Goal: Navigation & Orientation: Find specific page/section

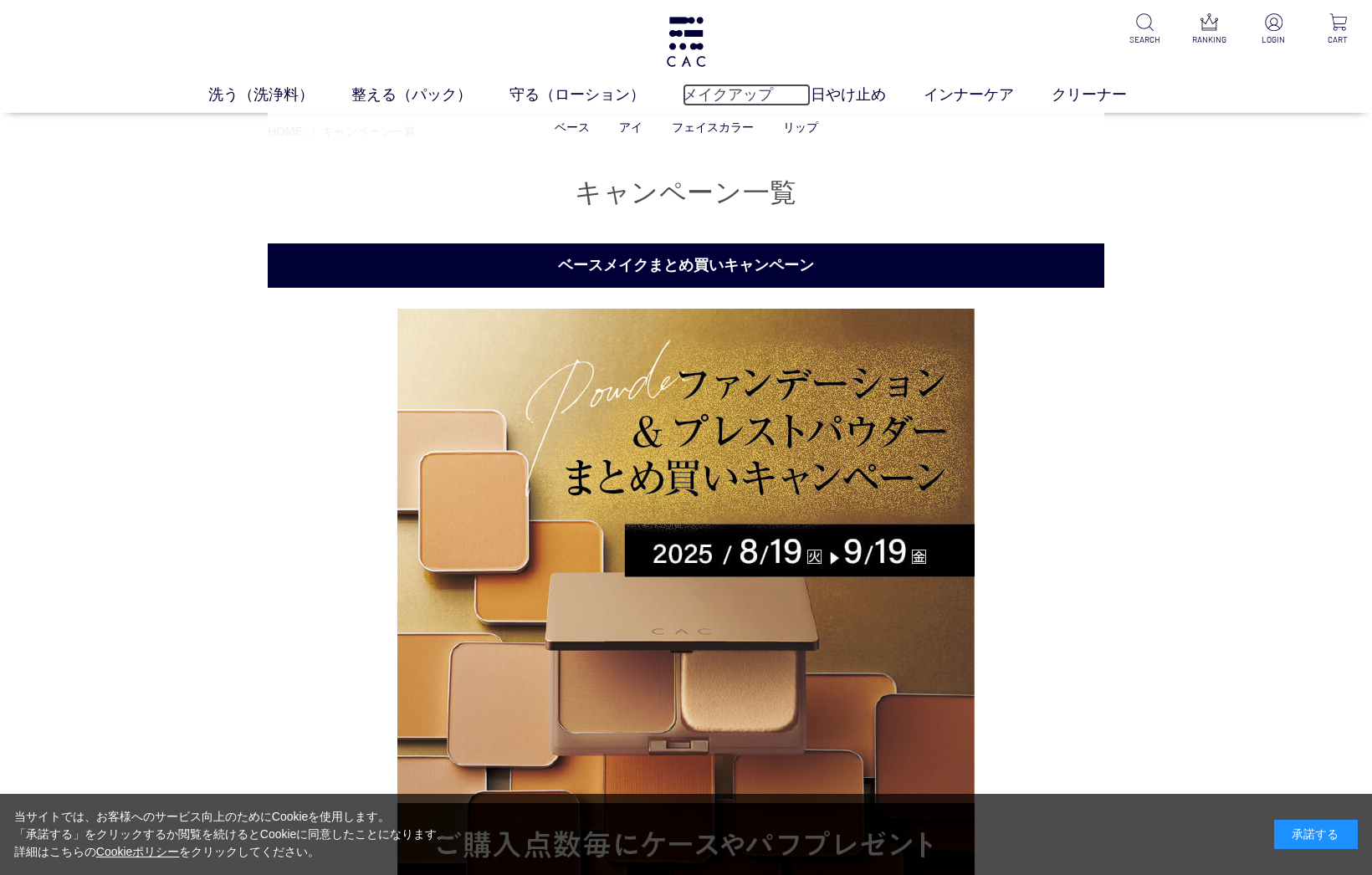
click at [710, 101] on link "メイクアップ" at bounding box center [747, 95] width 128 height 23
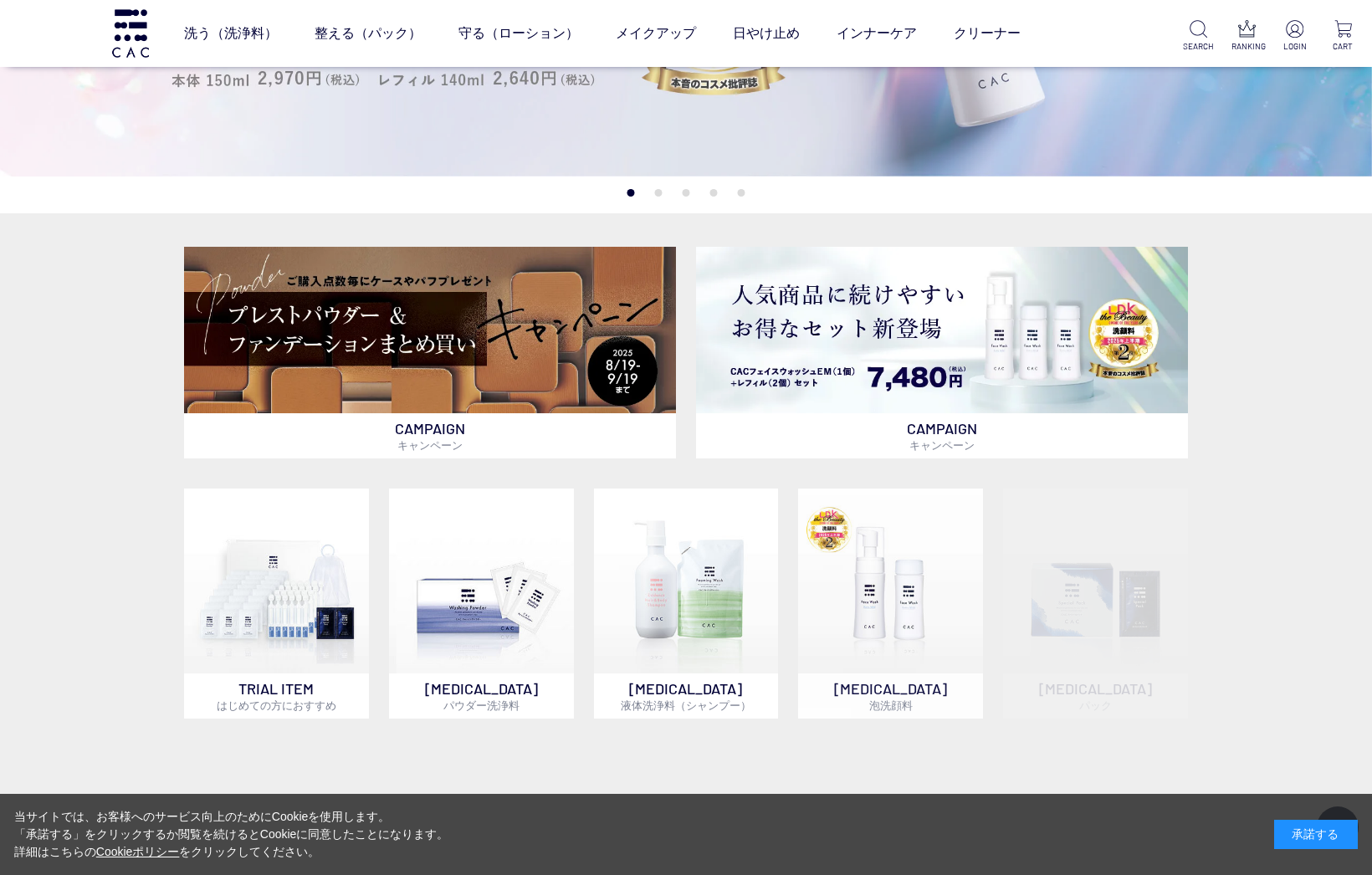
scroll to position [418, 0]
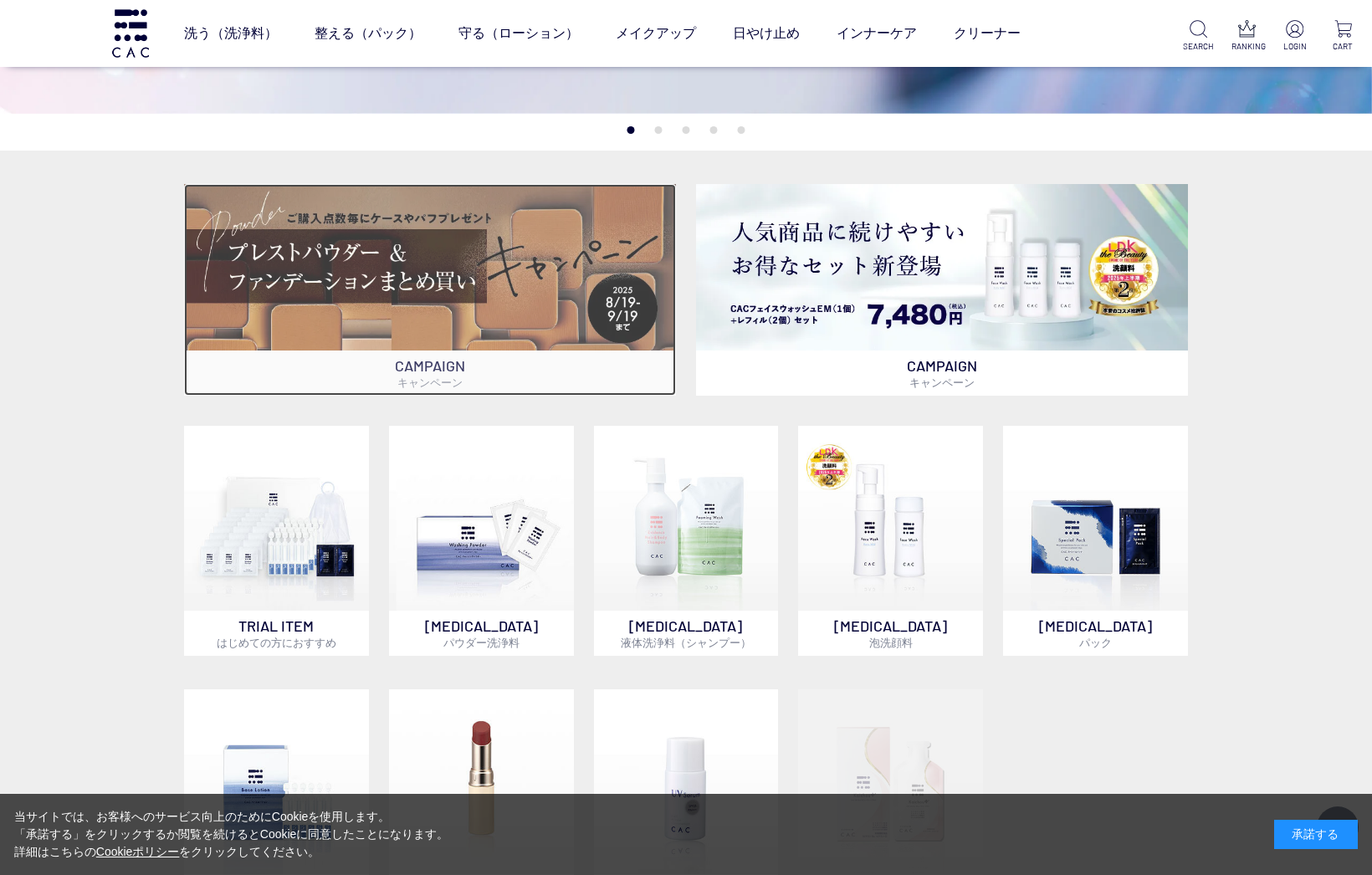
click at [465, 262] on img at bounding box center [430, 267] width 492 height 166
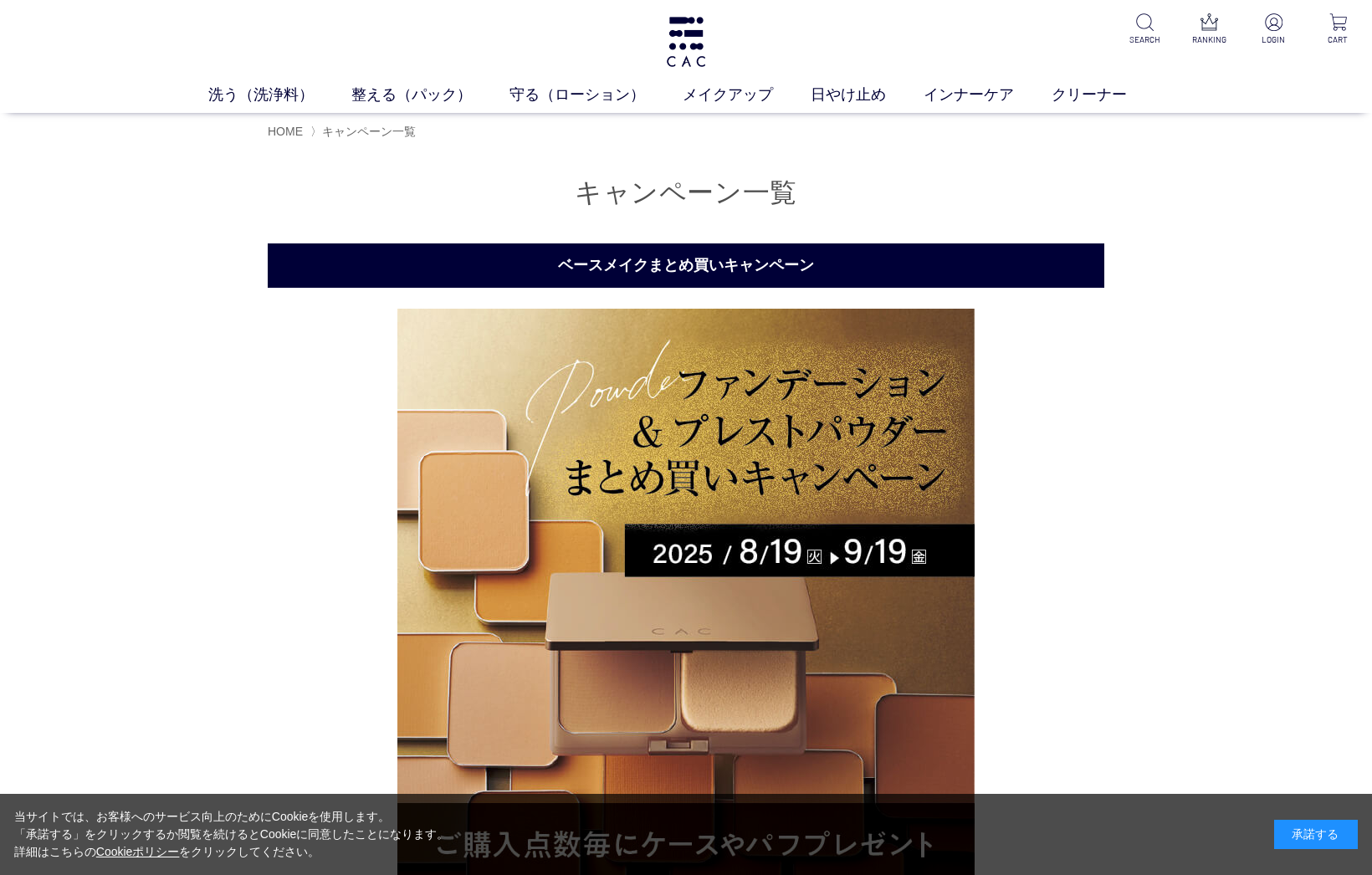
click at [751, 271] on h2 "ベースメイクまとめ買いキャンペーン" at bounding box center [686, 265] width 836 height 44
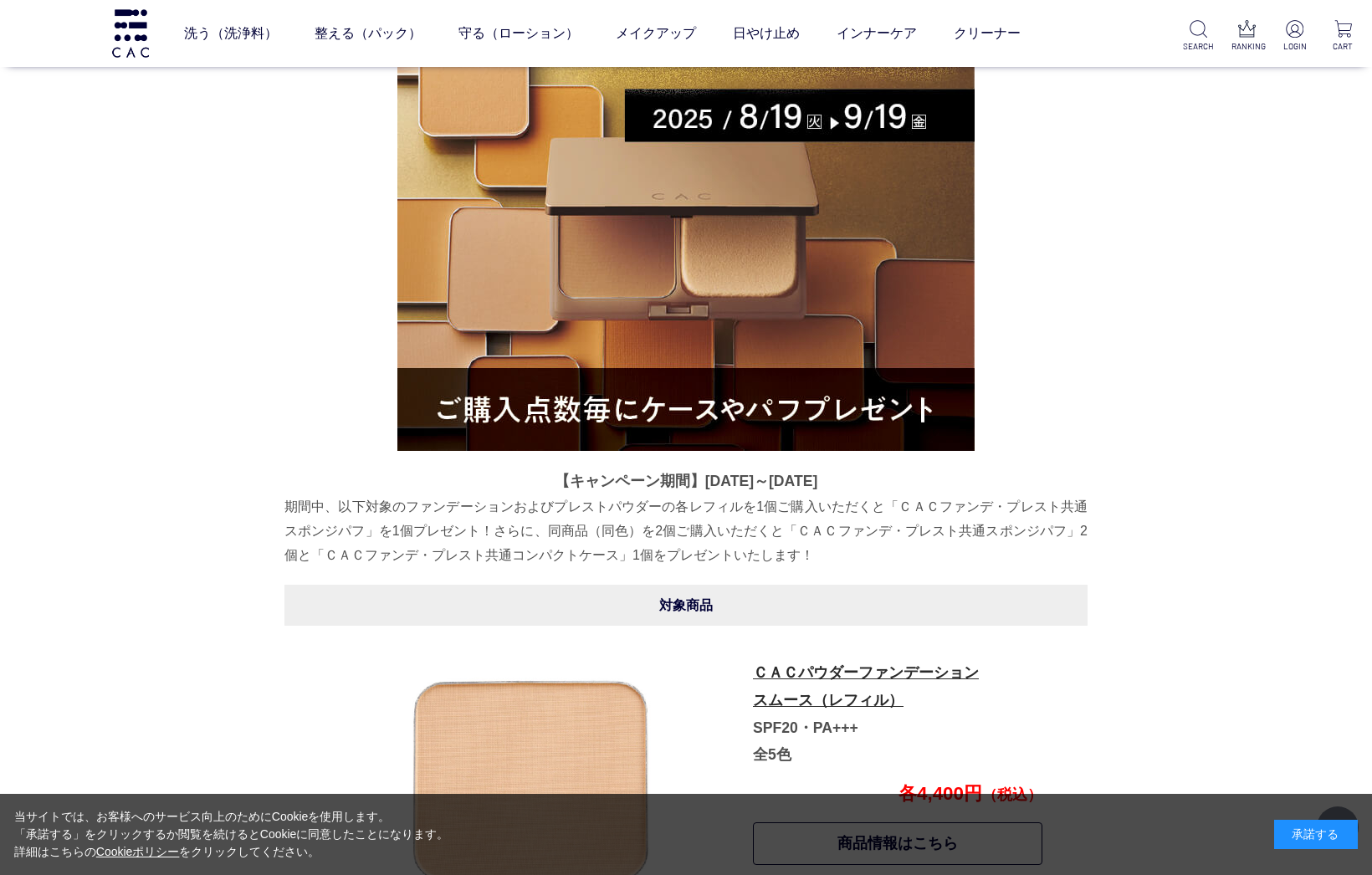
scroll to position [418, 0]
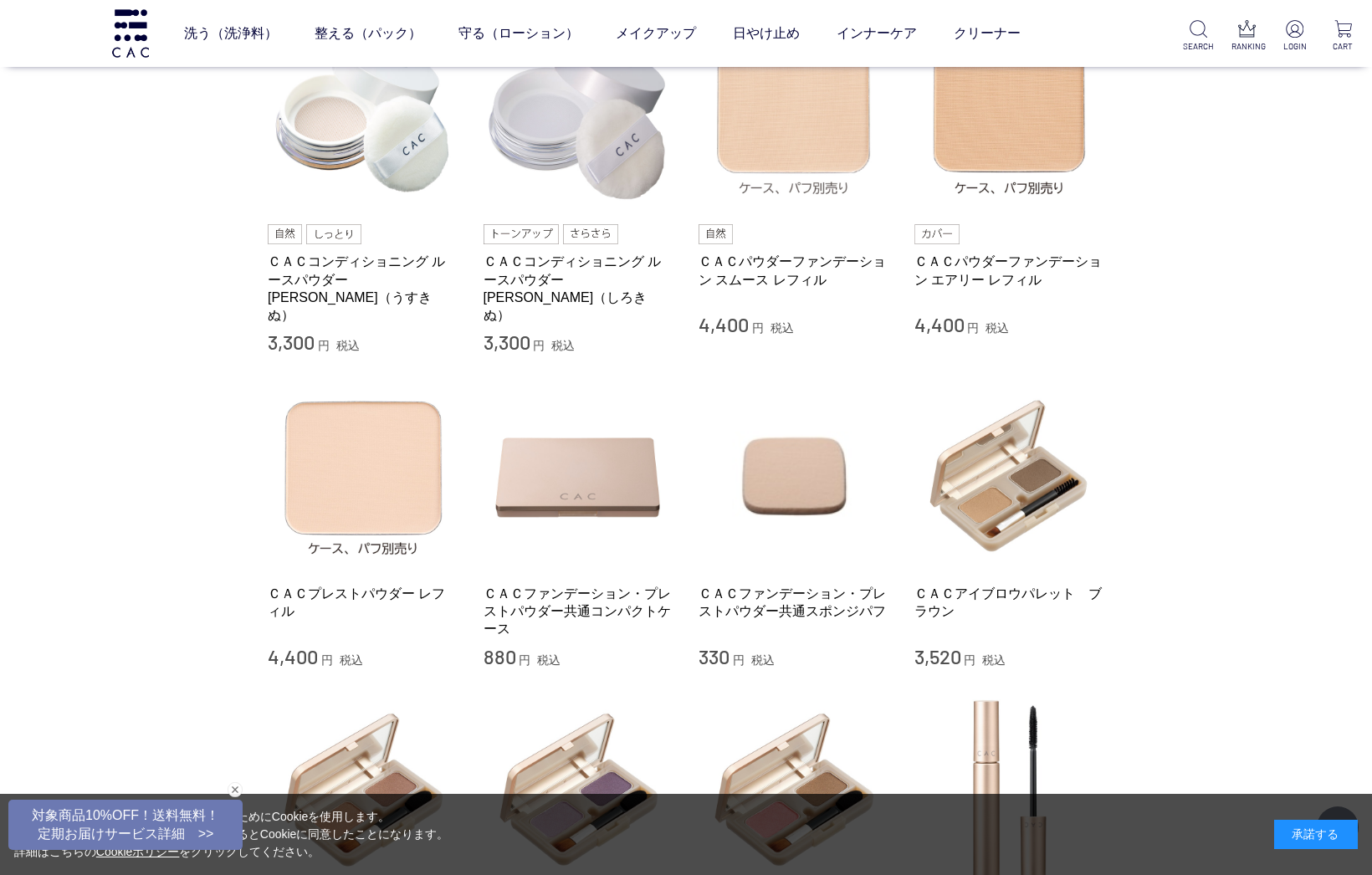
scroll to position [585, 0]
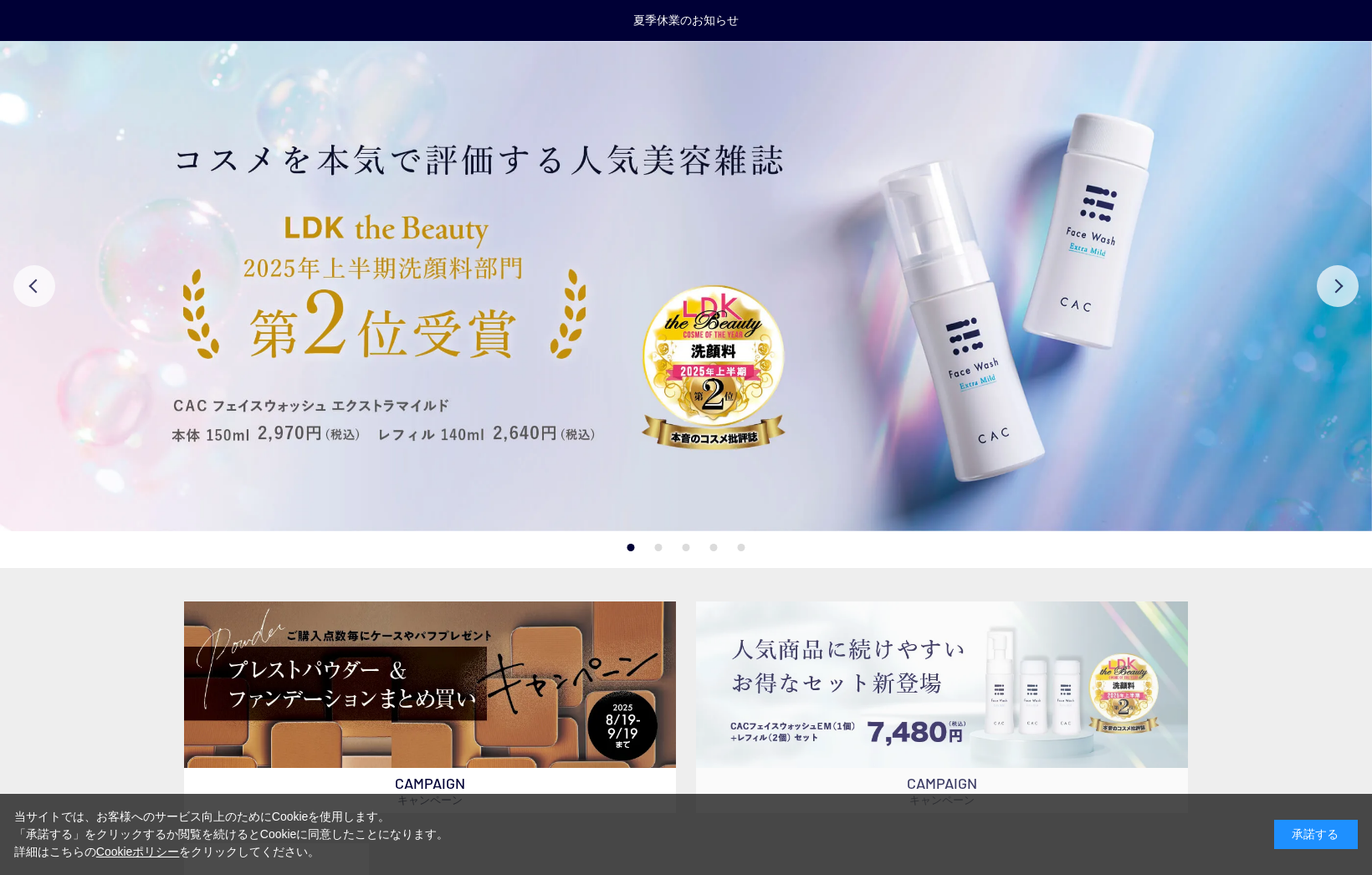
scroll to position [251, 0]
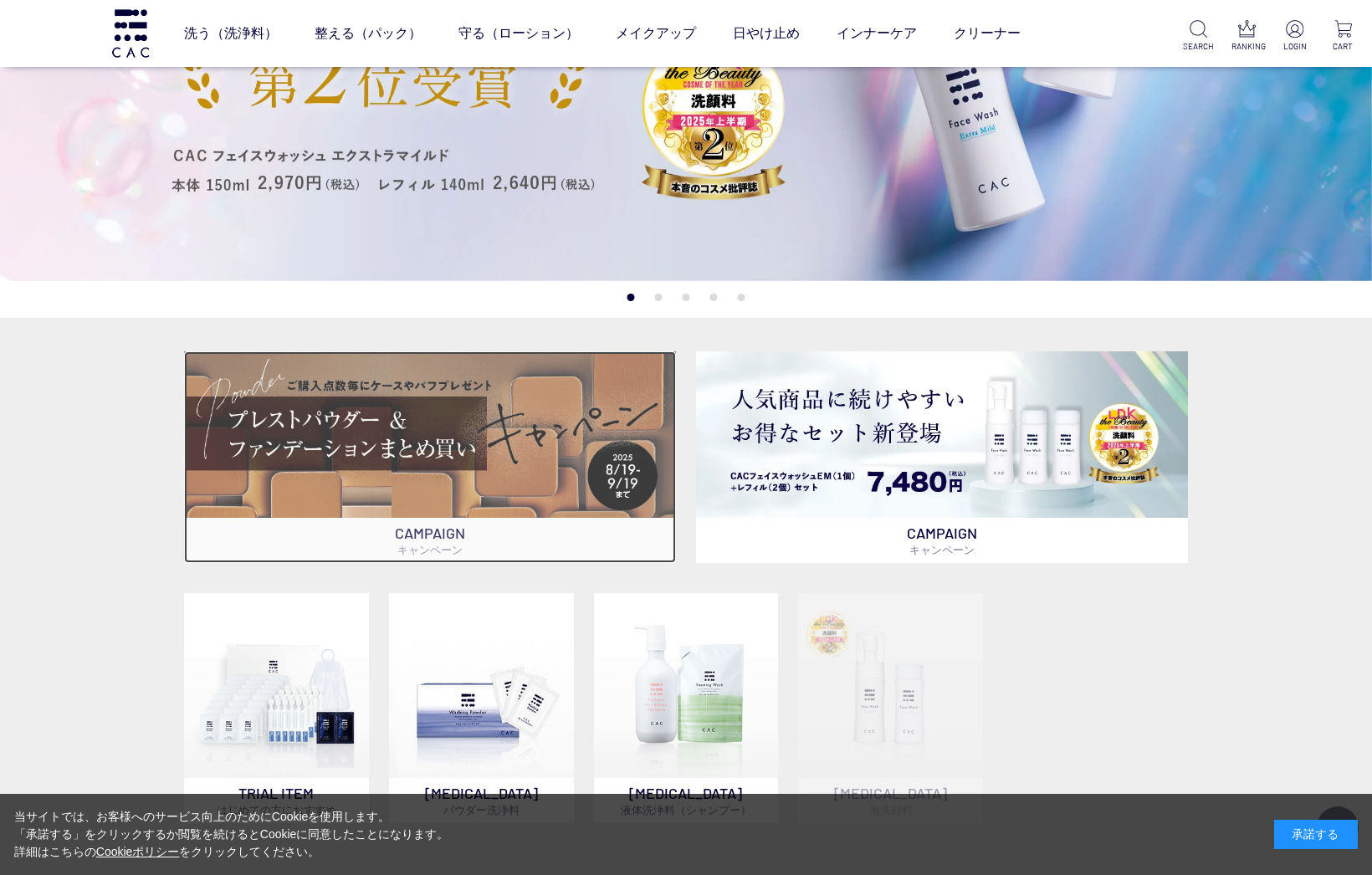
click at [656, 429] on img at bounding box center [430, 435] width 492 height 166
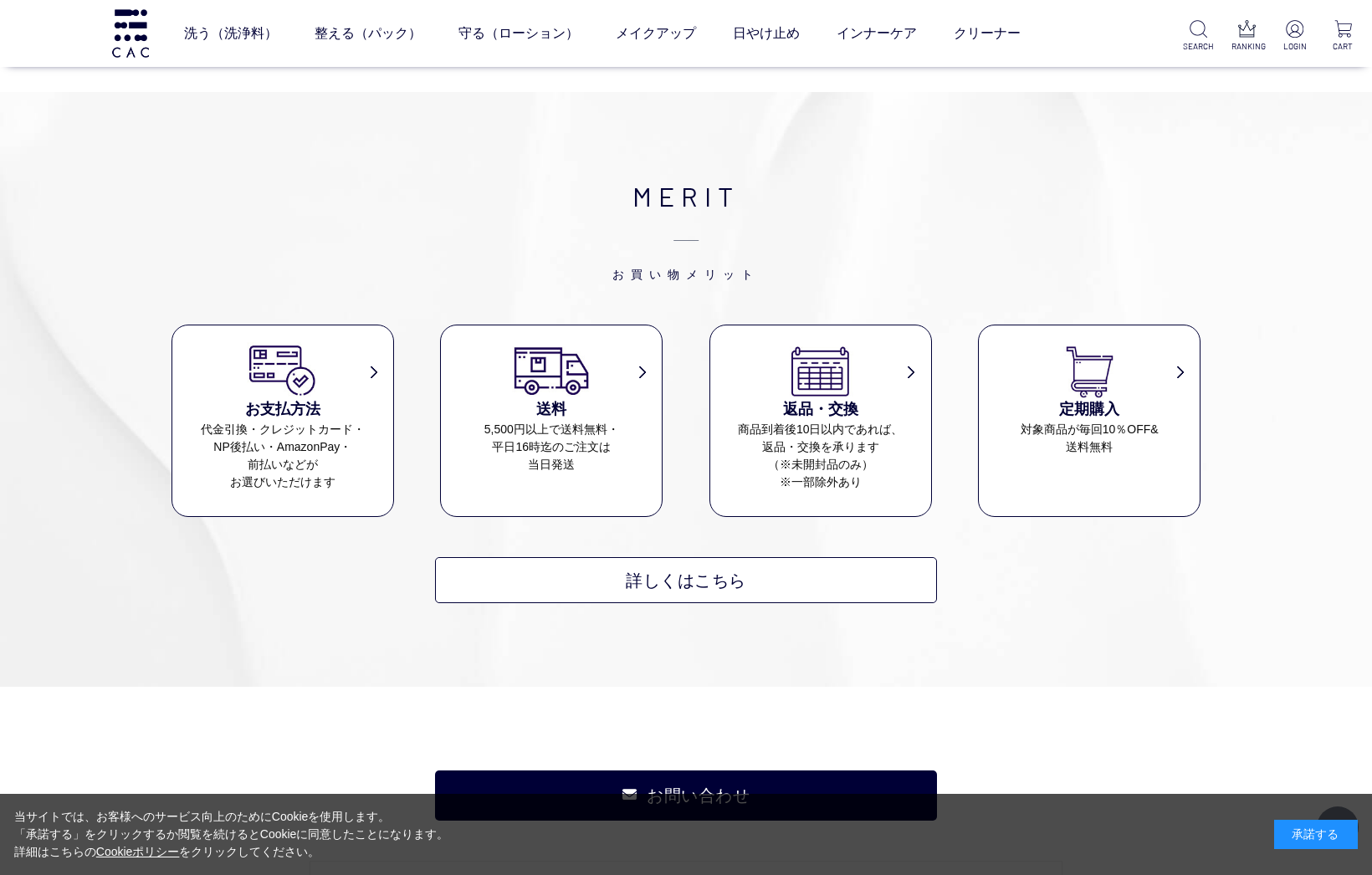
scroll to position [3087, 0]
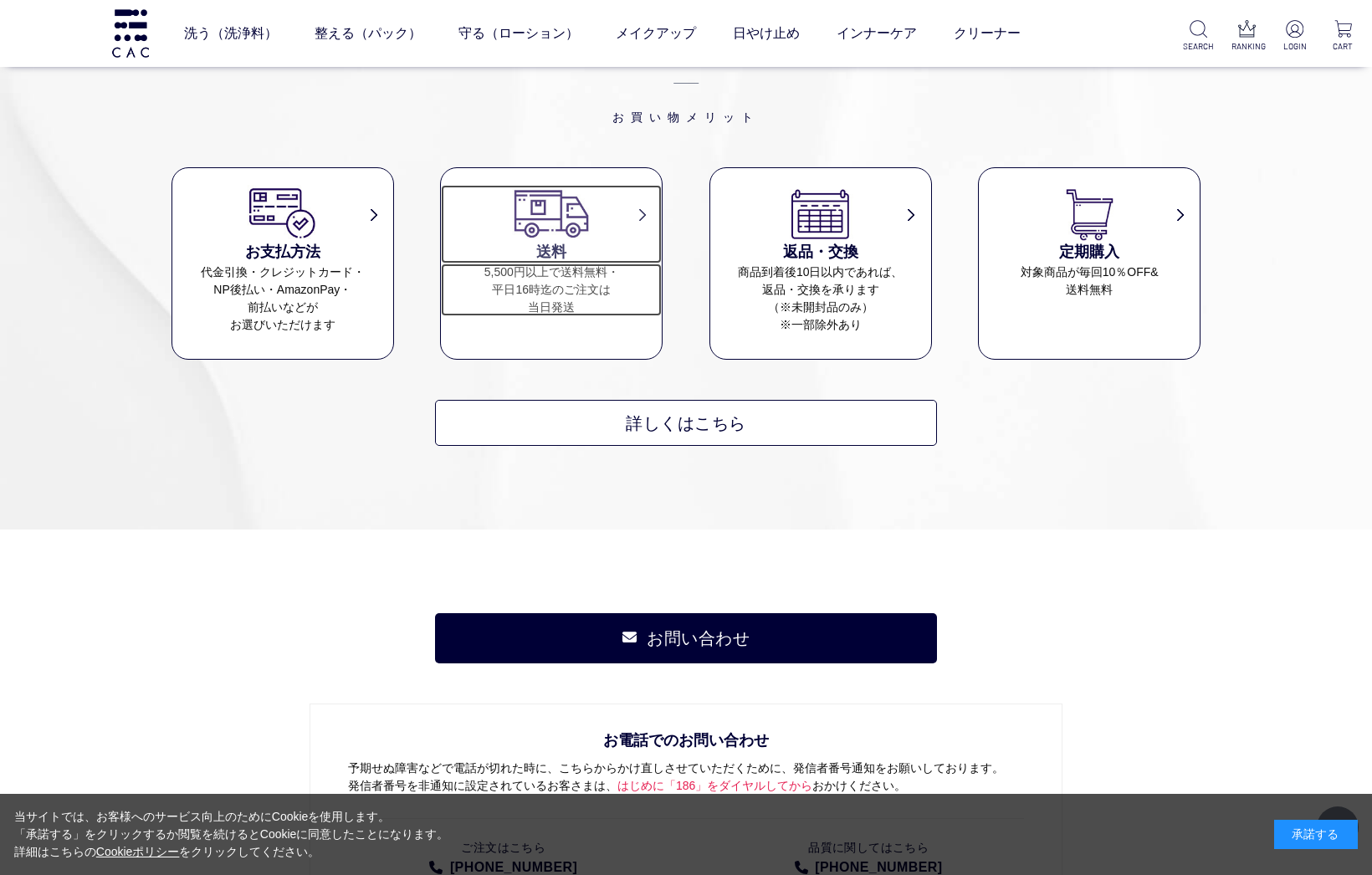
click at [612, 241] on h3 "送料" at bounding box center [551, 252] width 221 height 23
